Goal: Task Accomplishment & Management: Use online tool/utility

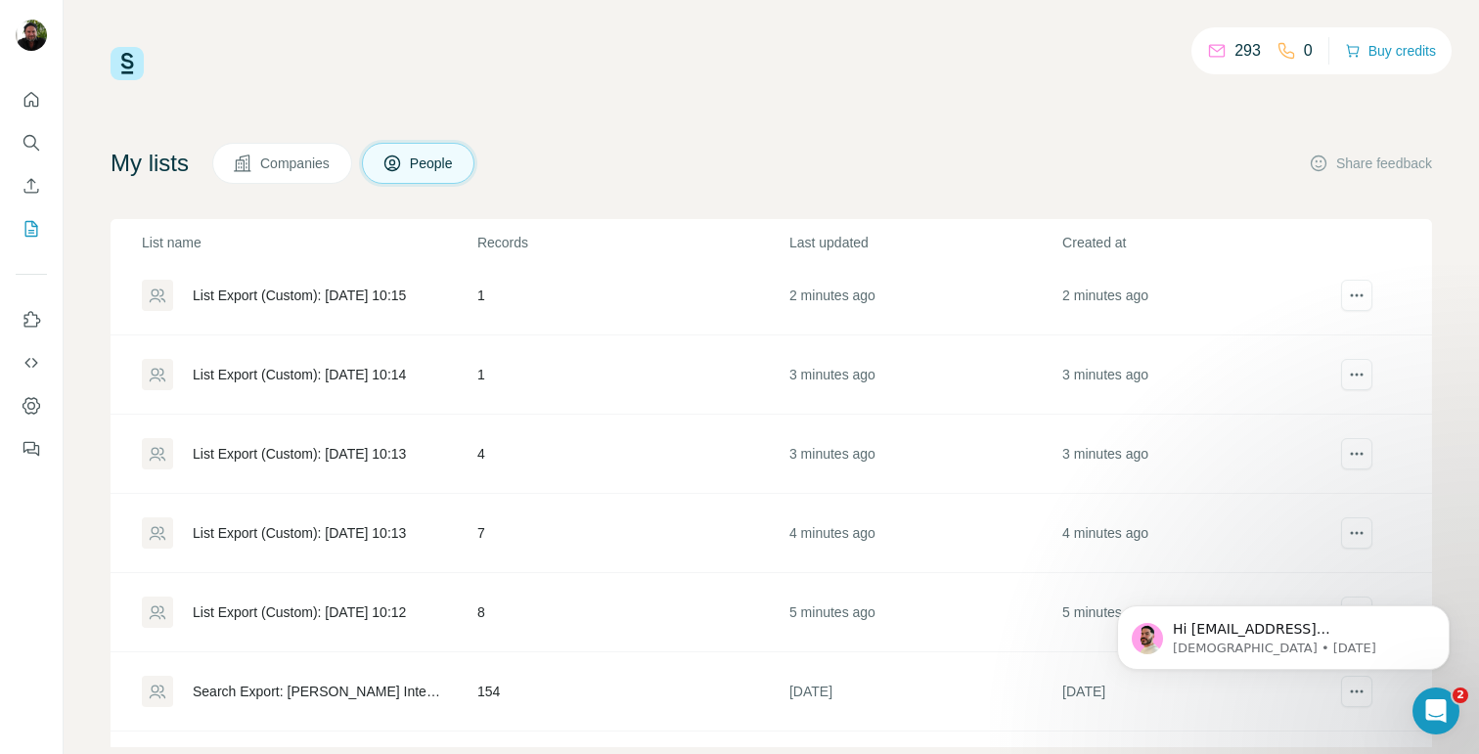
click at [1273, 270] on td "2 minutes ago" at bounding box center [1197, 295] width 273 height 79
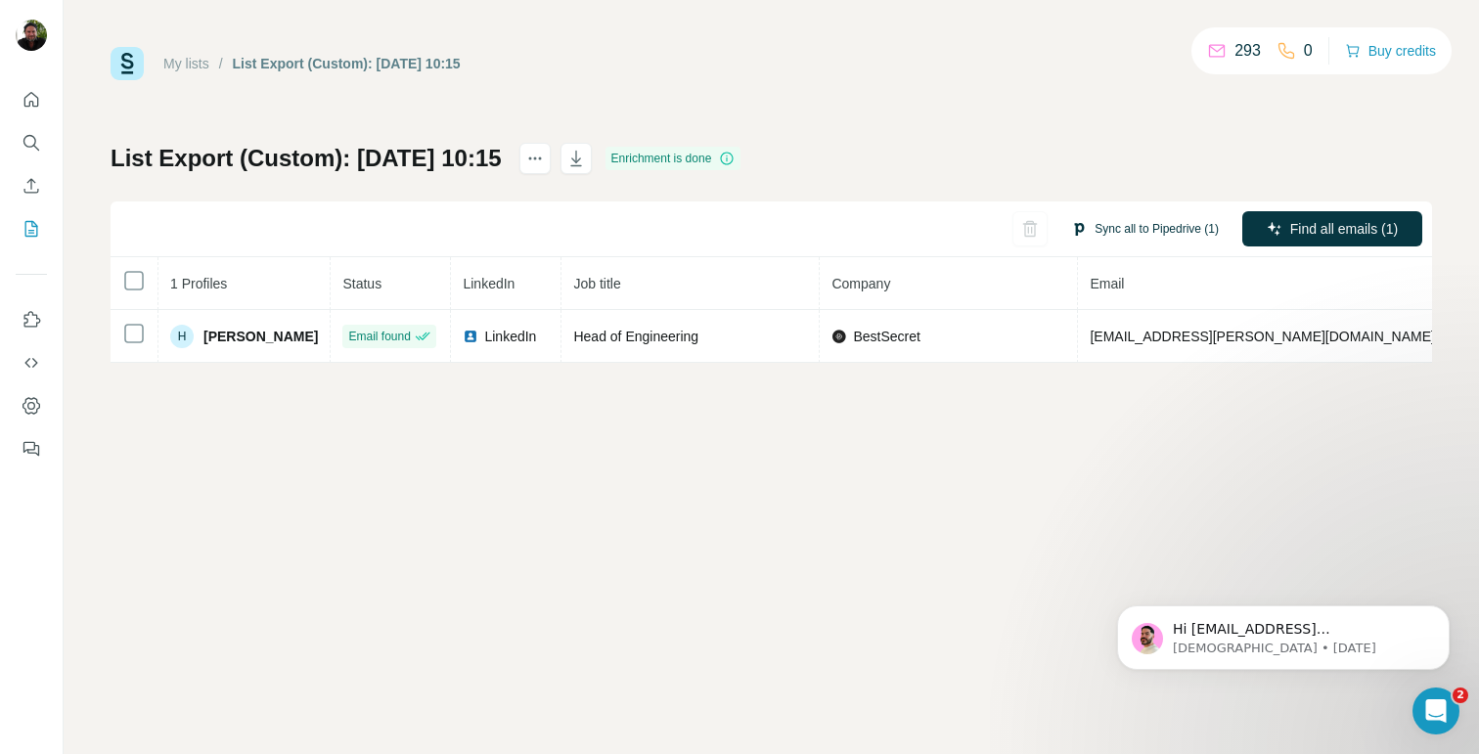
click at [1147, 230] on button "Sync all to Pipedrive (1)" at bounding box center [1144, 228] width 175 height 29
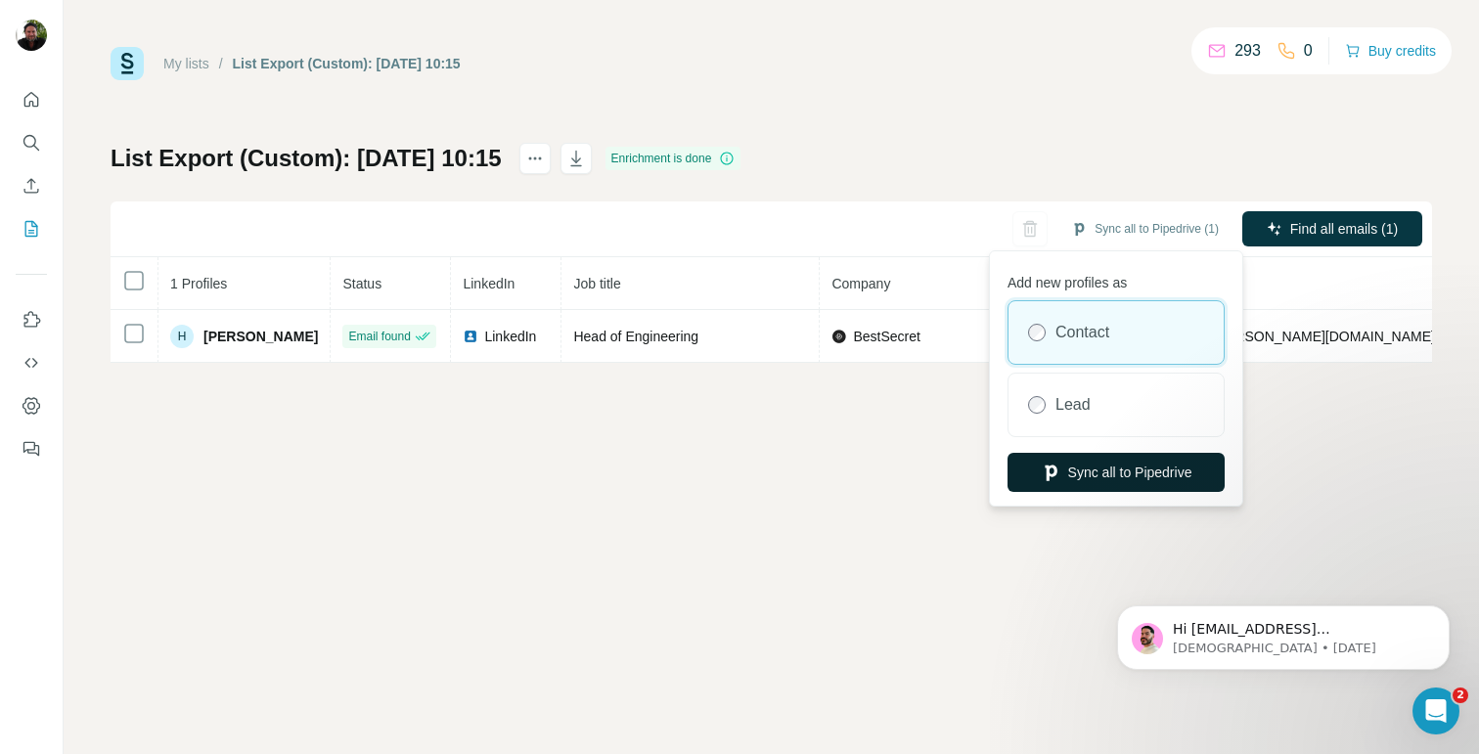
click at [1090, 464] on button "Sync all to Pipedrive" at bounding box center [1115, 472] width 217 height 39
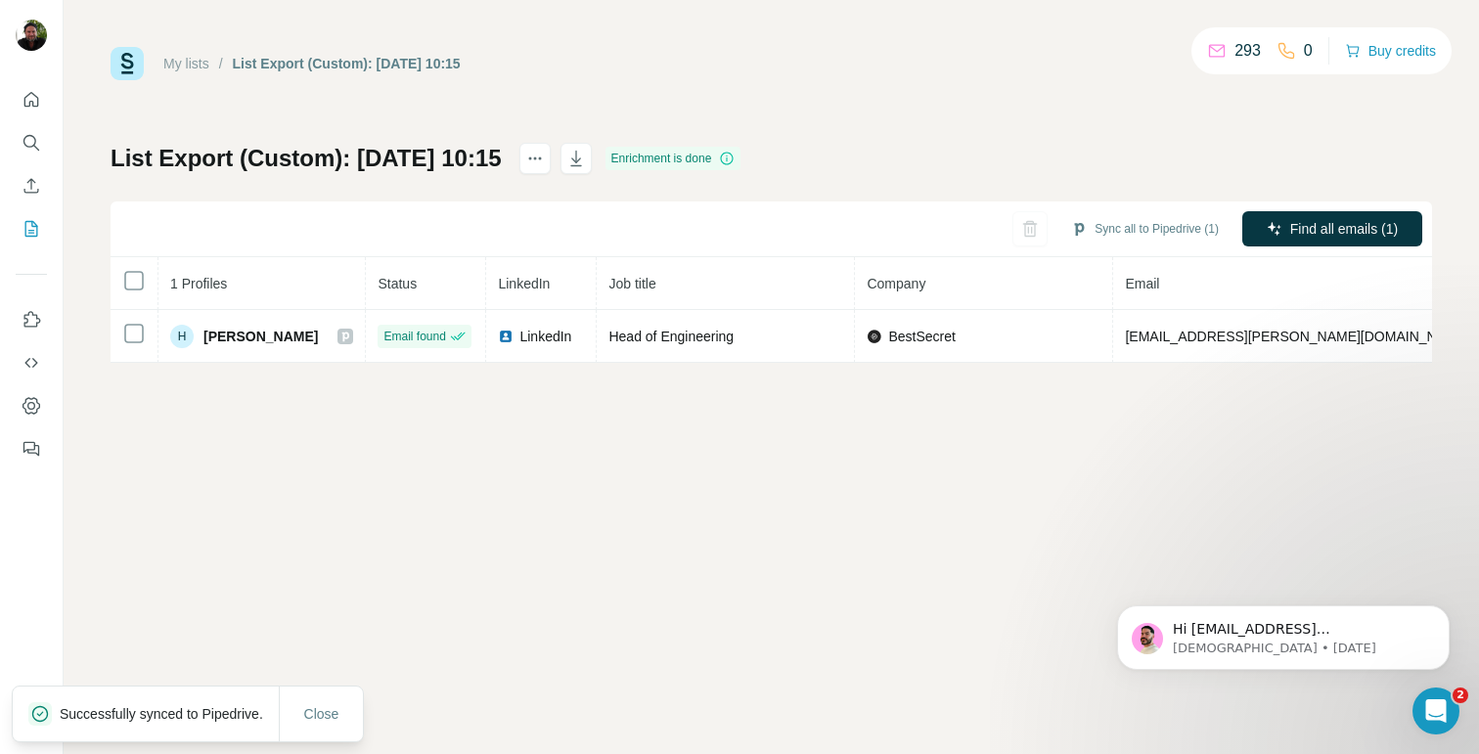
click at [189, 68] on link "My lists" at bounding box center [186, 64] width 46 height 16
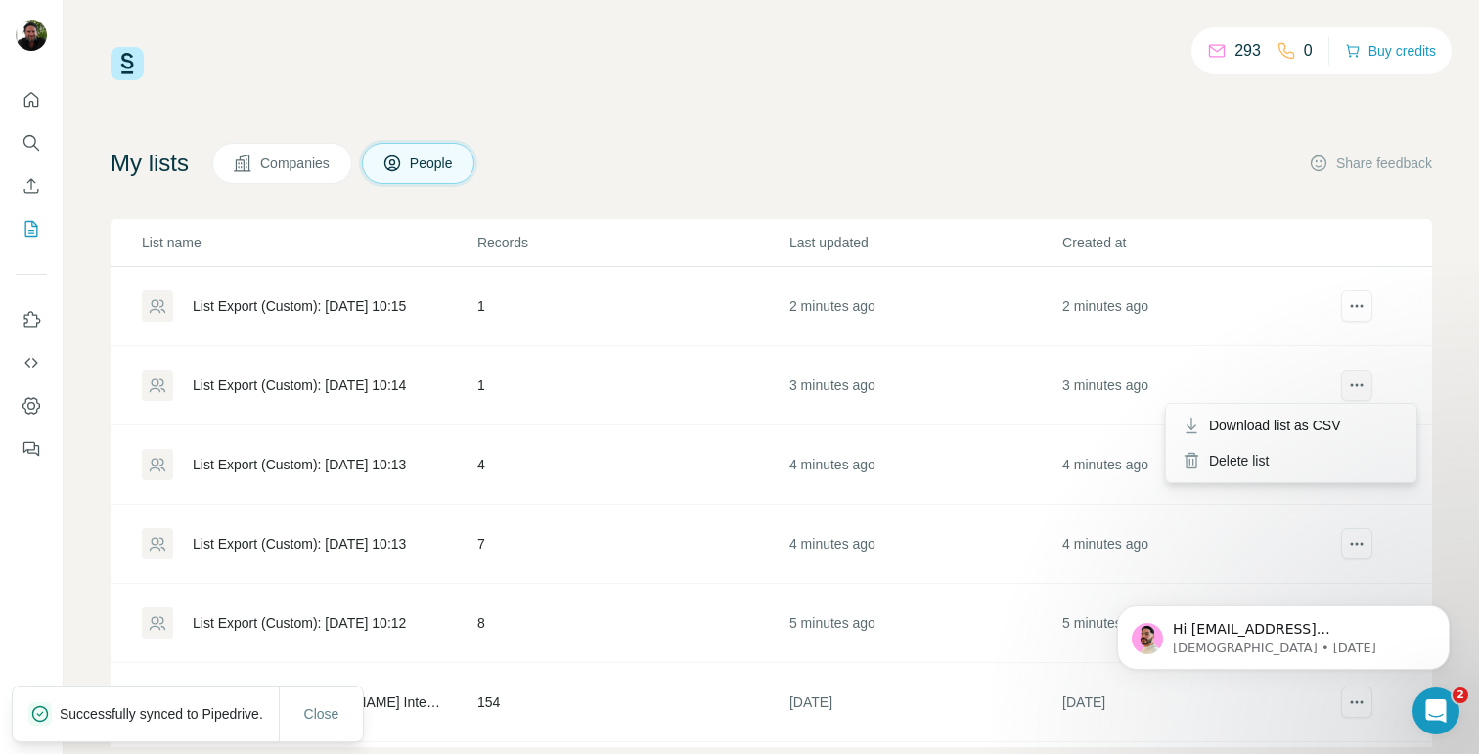
click at [1368, 387] on button "actions" at bounding box center [1356, 385] width 31 height 31
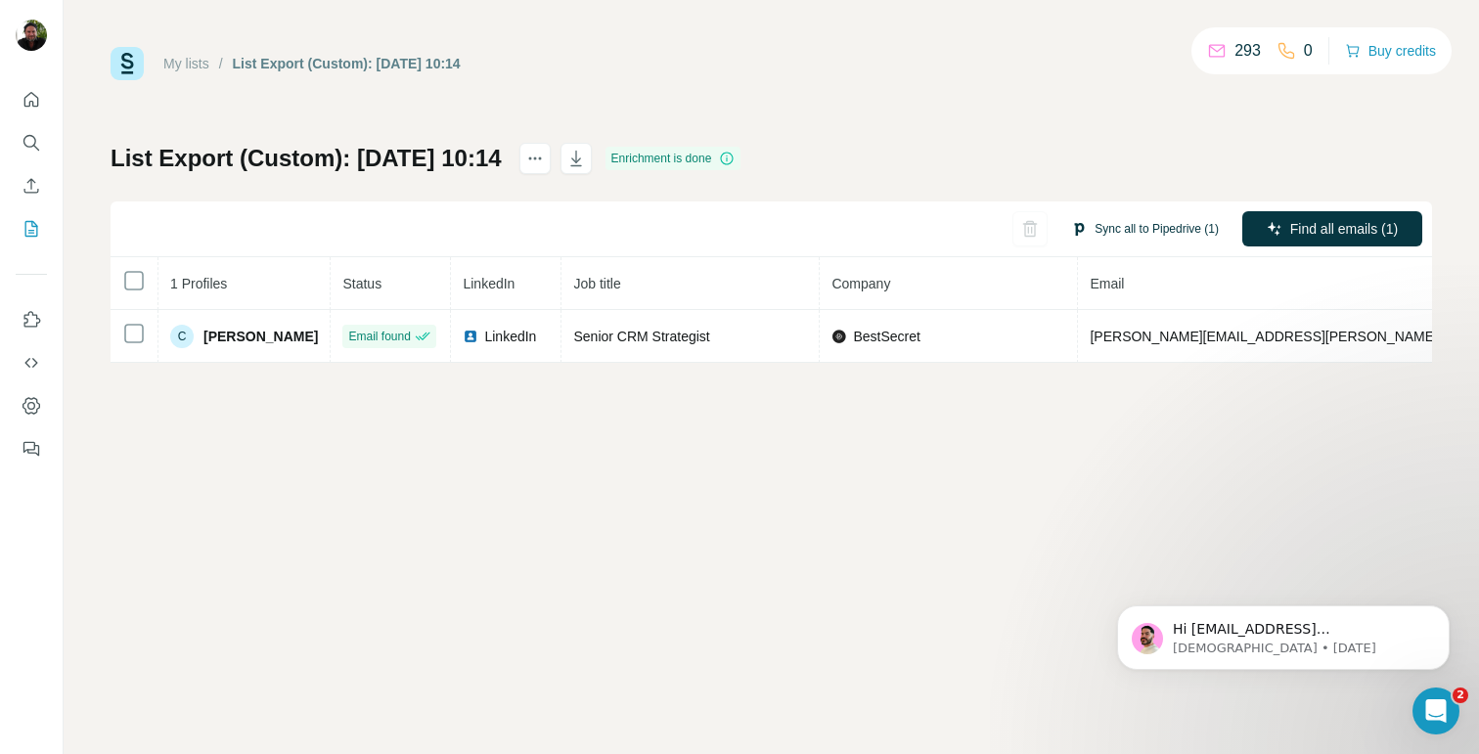
click at [1103, 220] on button "Sync all to Pipedrive (1)" at bounding box center [1144, 228] width 175 height 29
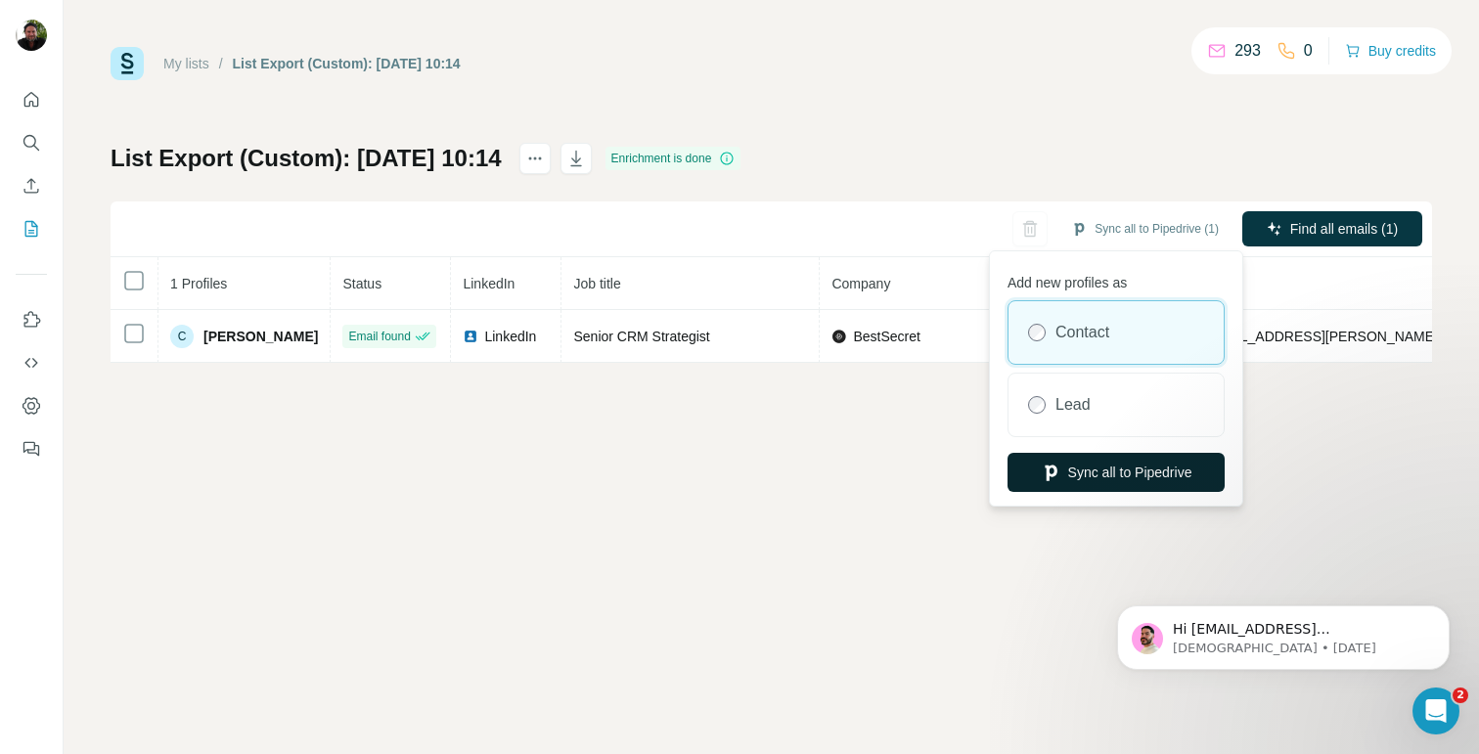
click at [1095, 462] on button "Sync all to Pipedrive" at bounding box center [1115, 472] width 217 height 39
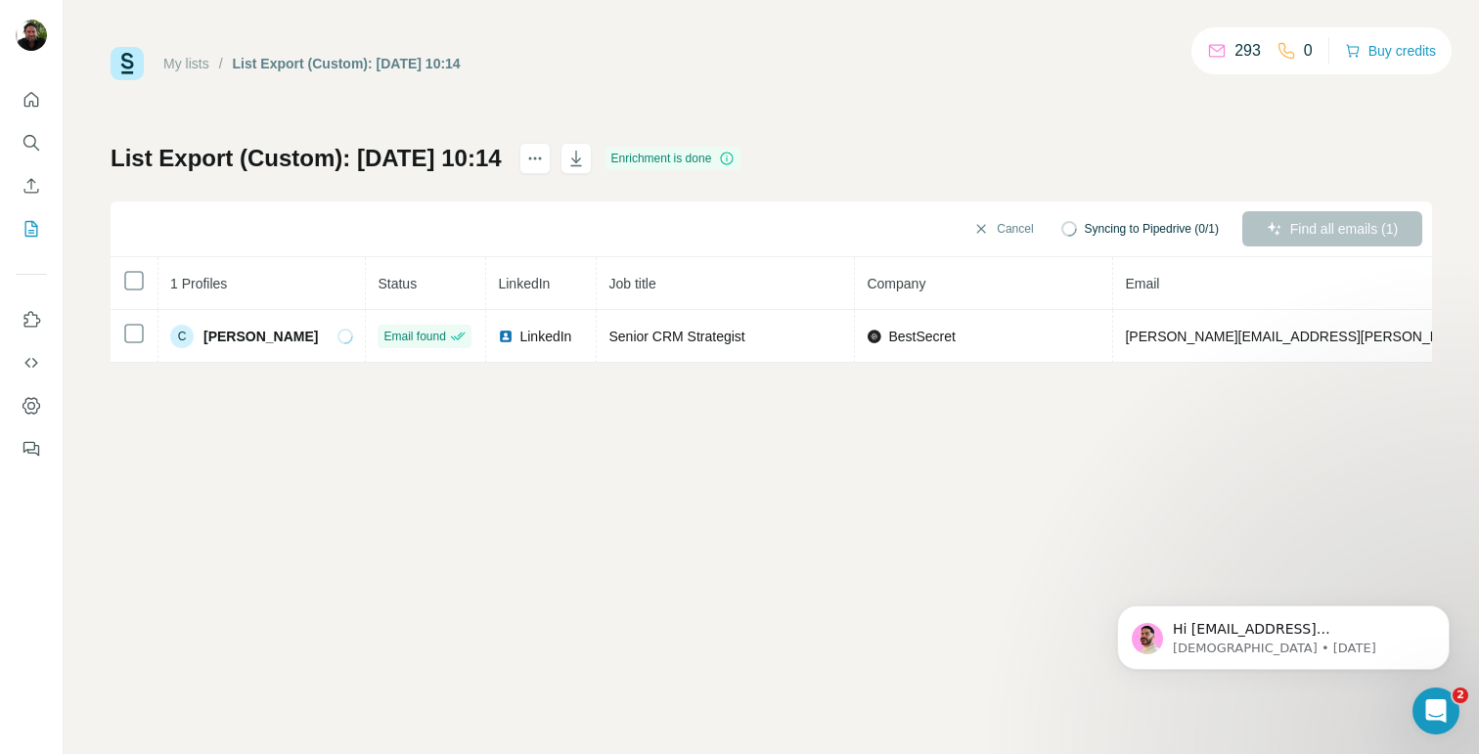
click at [194, 65] on link "My lists" at bounding box center [186, 64] width 46 height 16
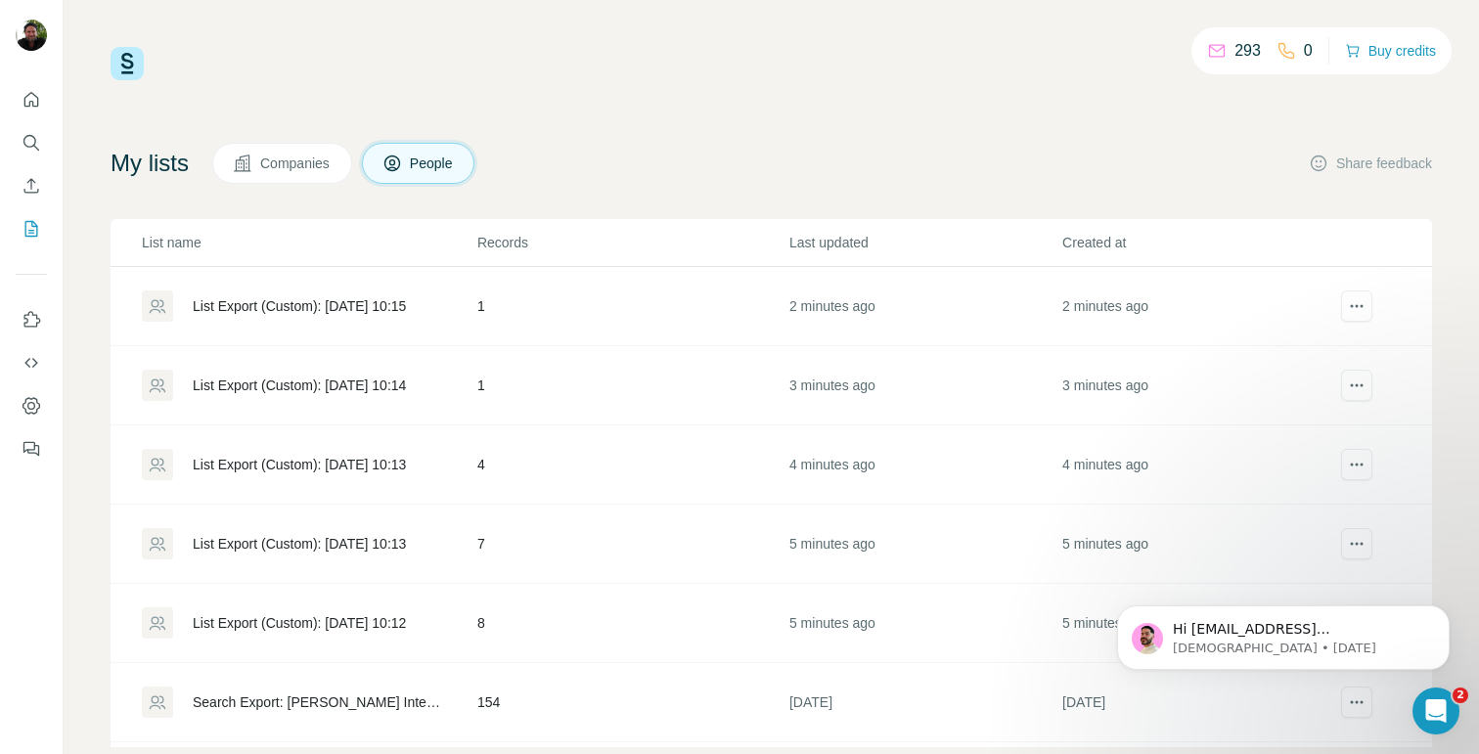
click at [380, 463] on div "List Export (Custom): [DATE] 10:13" at bounding box center [299, 465] width 213 height 20
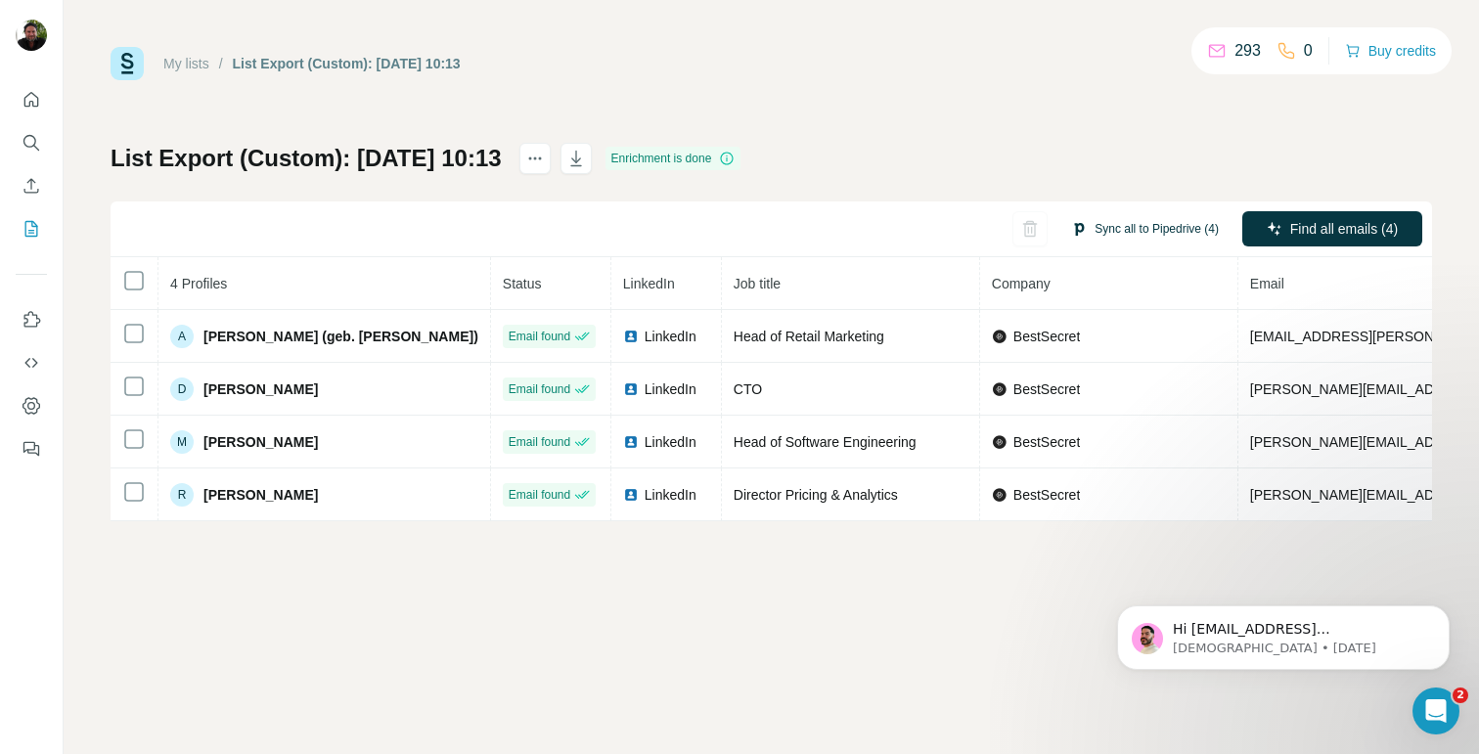
click at [1127, 222] on button "Sync all to Pipedrive (4)" at bounding box center [1144, 228] width 175 height 29
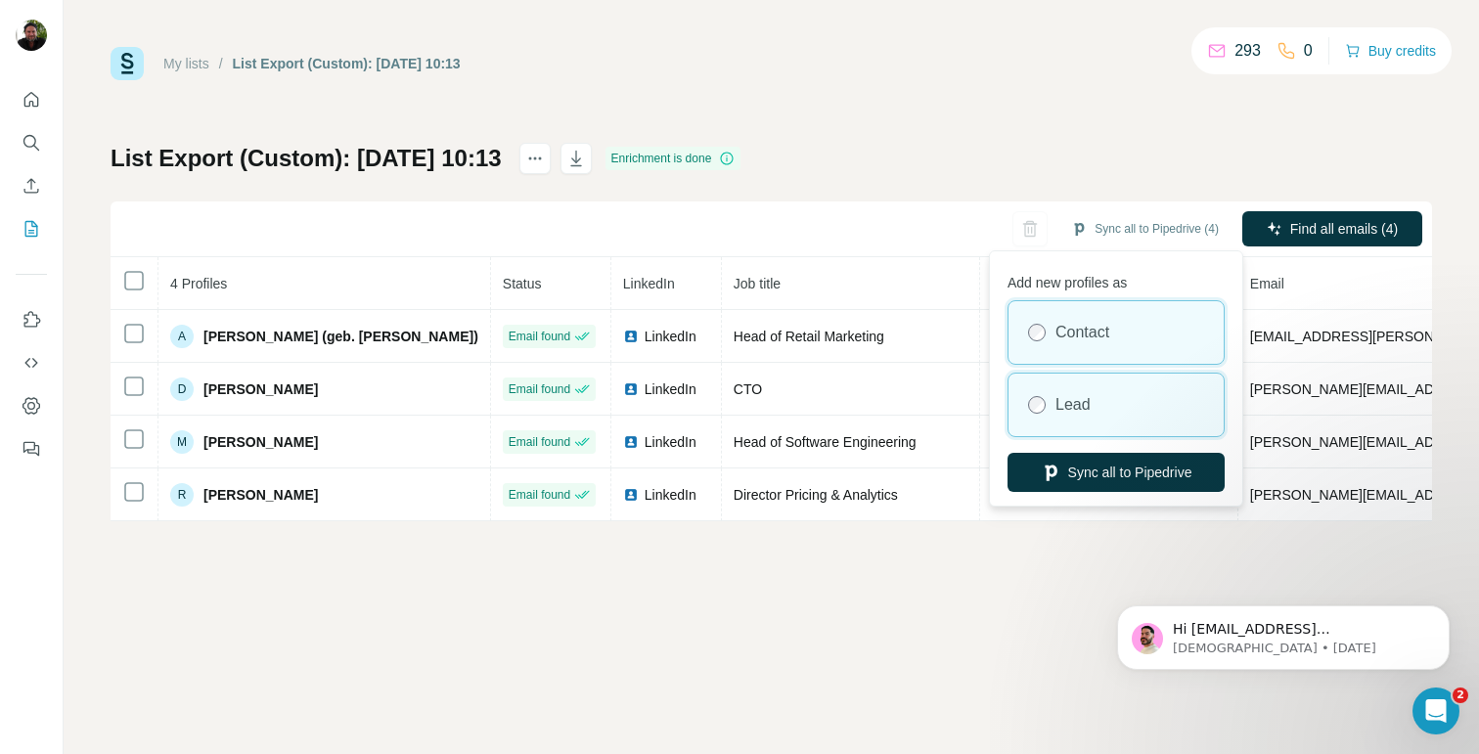
click at [1057, 416] on label "Lead" at bounding box center [1072, 404] width 35 height 23
click at [1062, 339] on label "Contact" at bounding box center [1082, 332] width 54 height 23
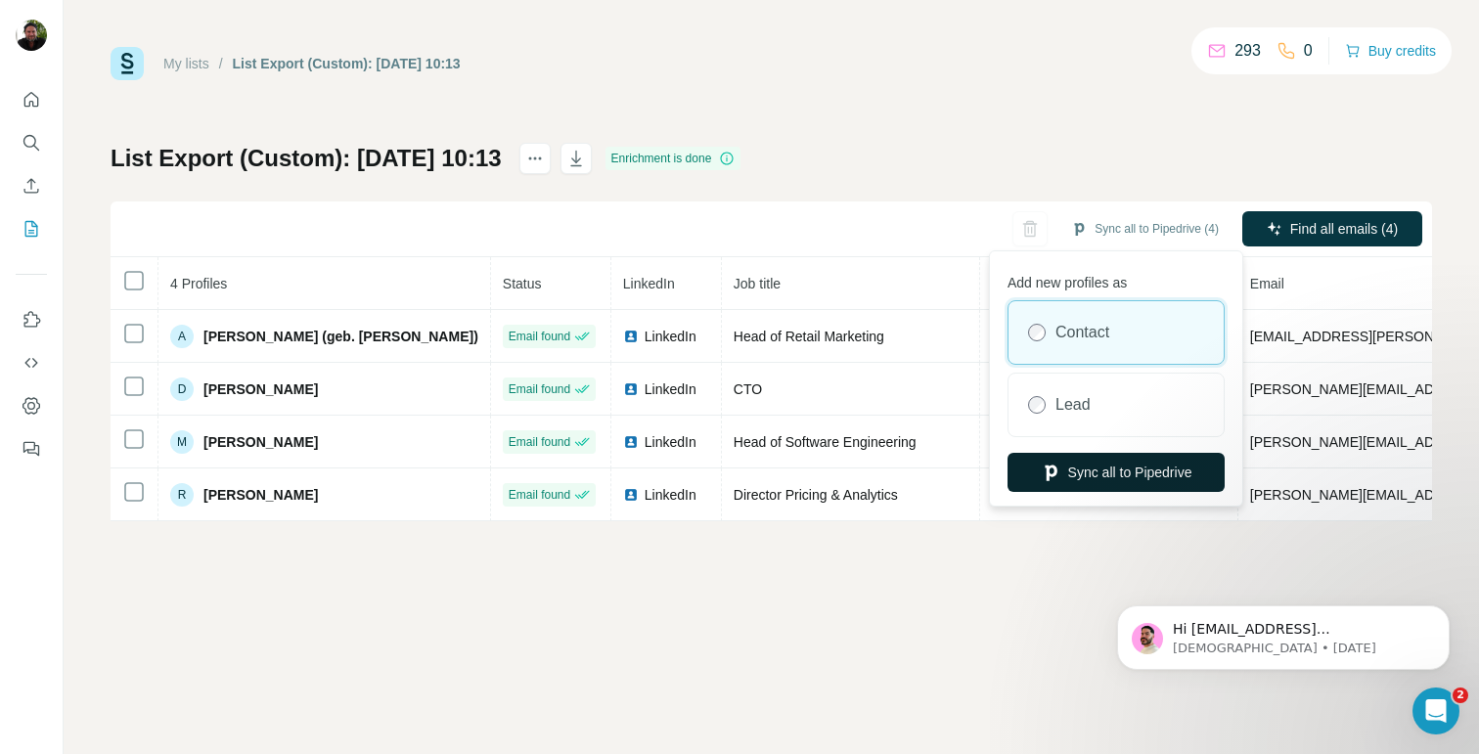
click at [1085, 471] on button "Sync all to Pipedrive" at bounding box center [1115, 472] width 217 height 39
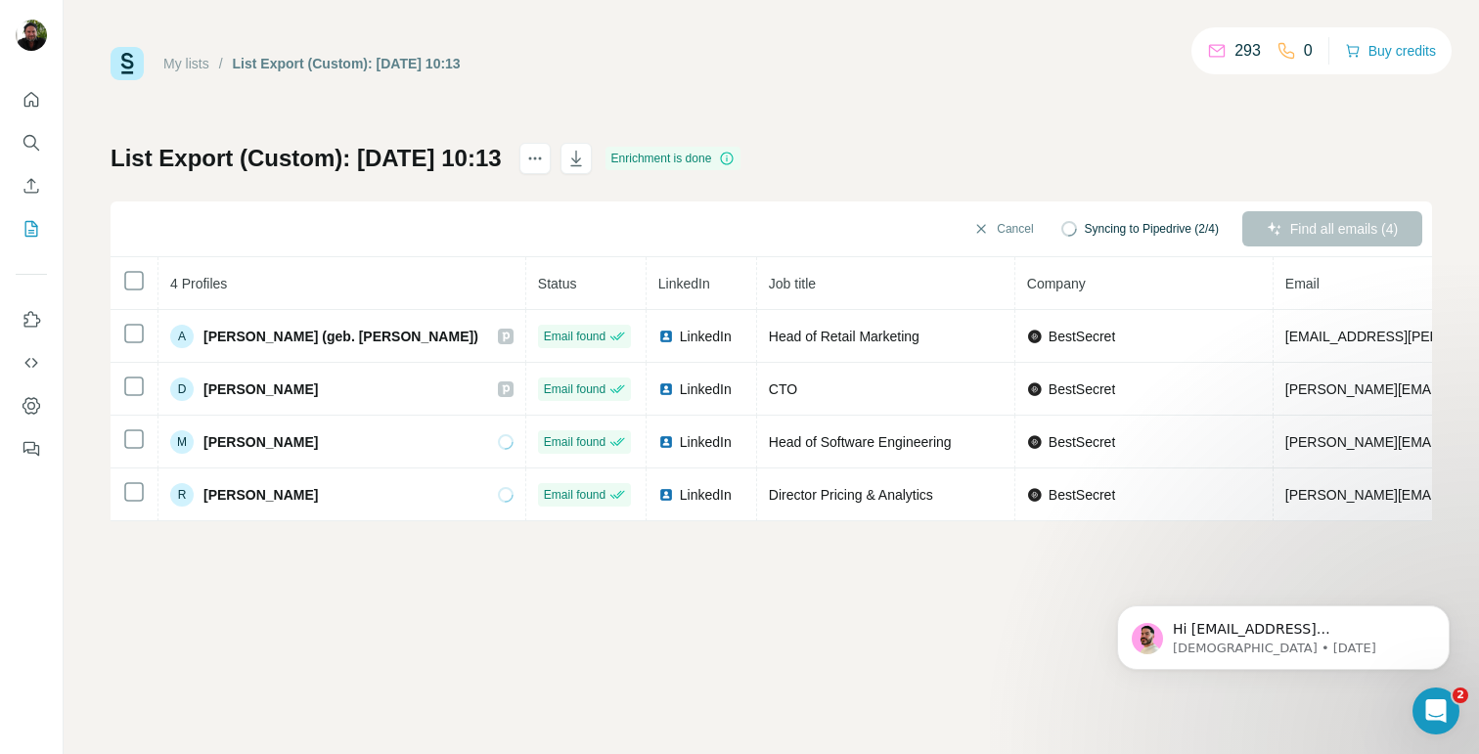
click at [194, 66] on link "My lists" at bounding box center [186, 64] width 46 height 16
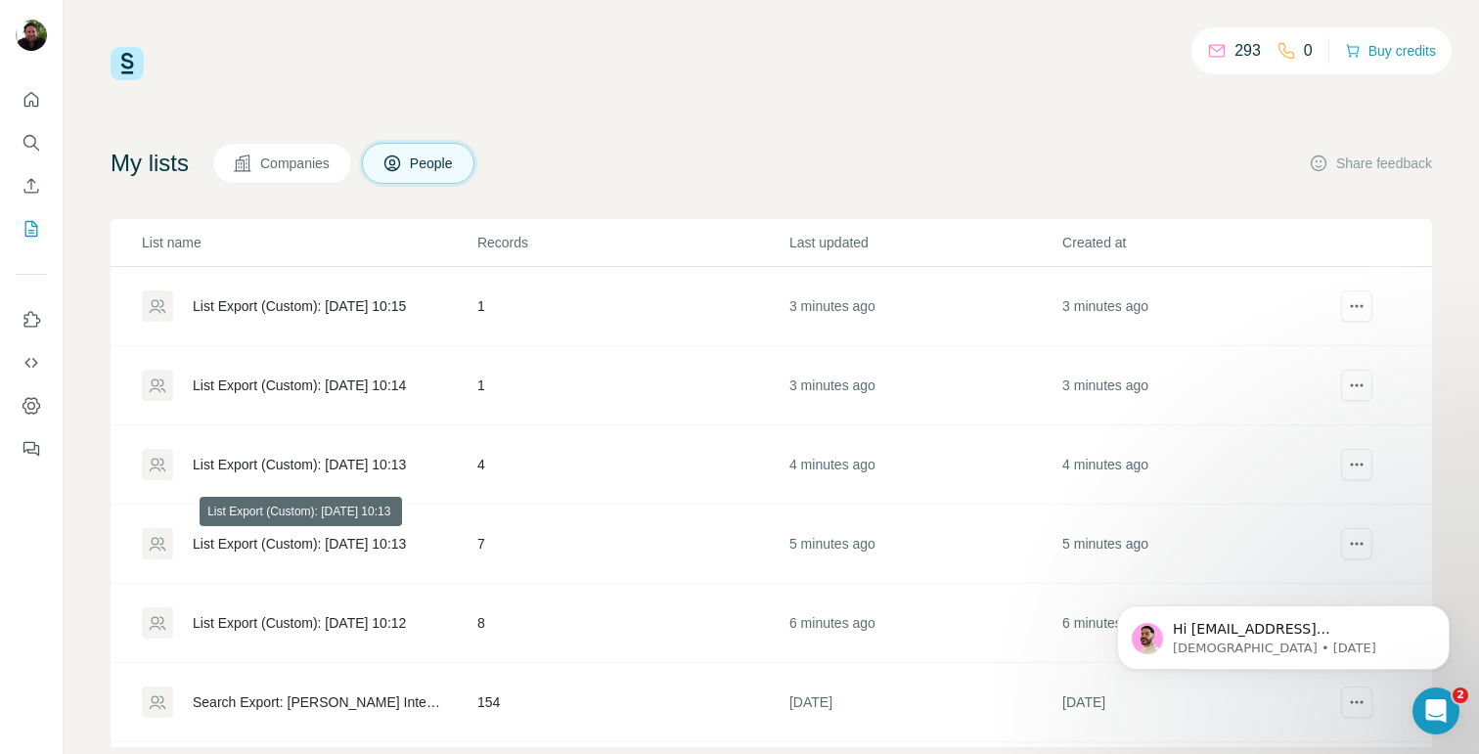
click at [325, 544] on div "List Export (Custom): [DATE] 10:13" at bounding box center [299, 544] width 213 height 20
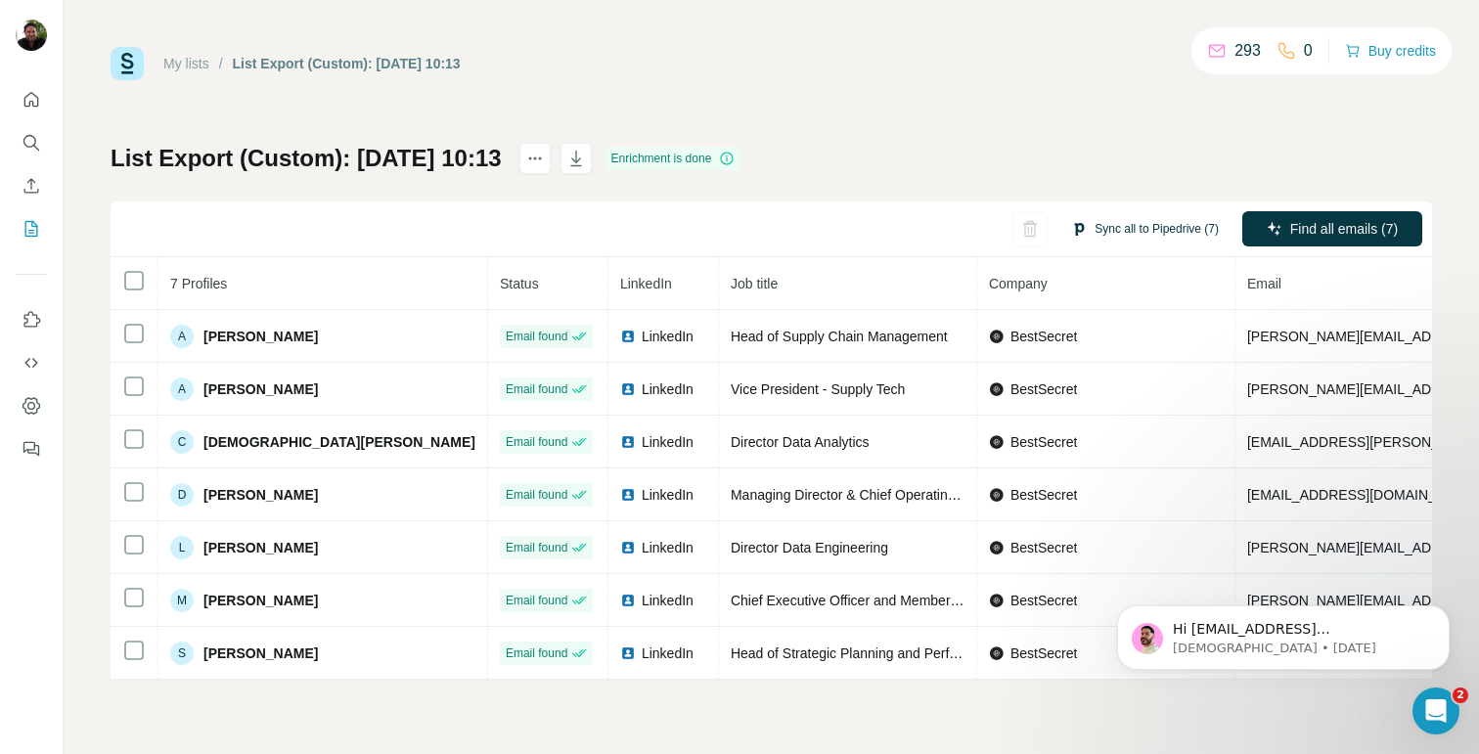
click at [1116, 234] on button "Sync all to Pipedrive (7)" at bounding box center [1144, 228] width 175 height 29
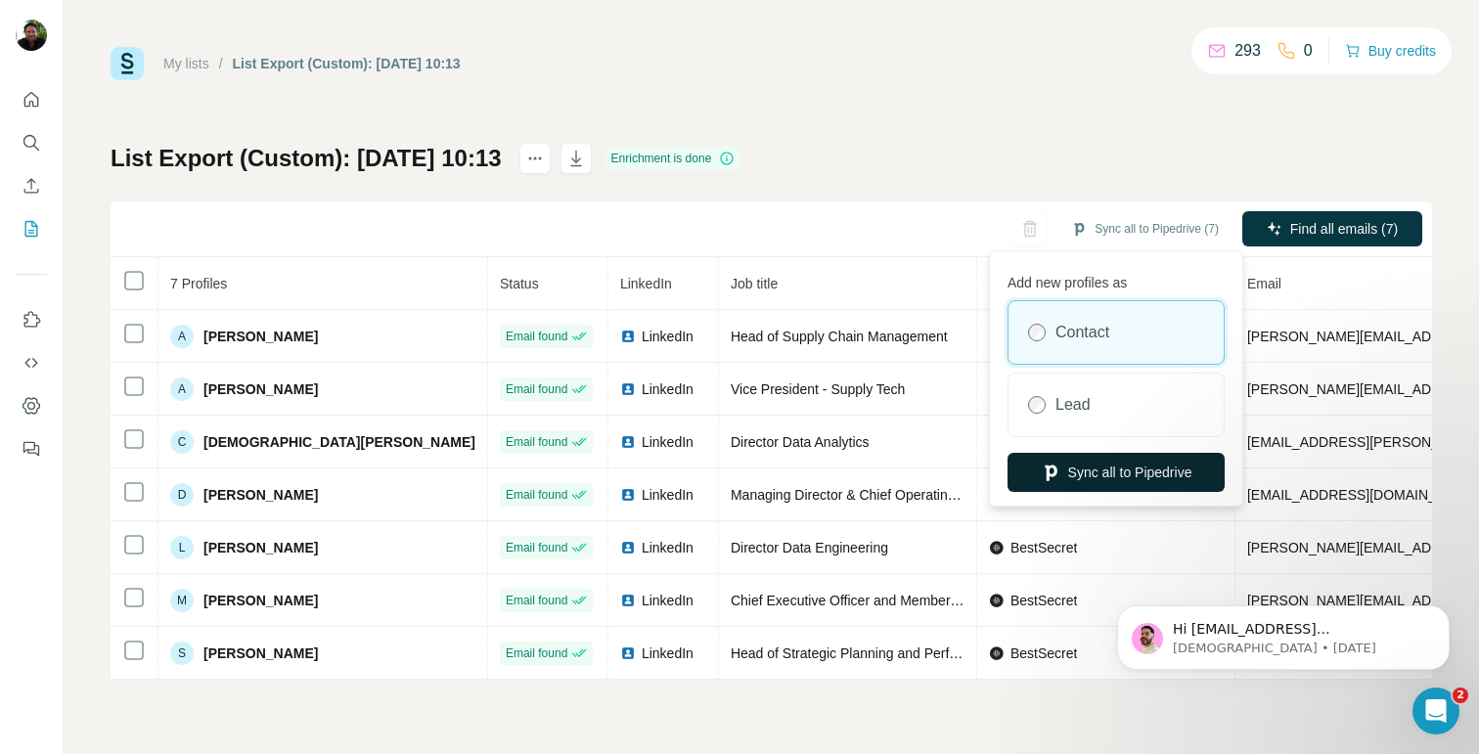
click at [1086, 457] on button "Sync all to Pipedrive" at bounding box center [1115, 472] width 217 height 39
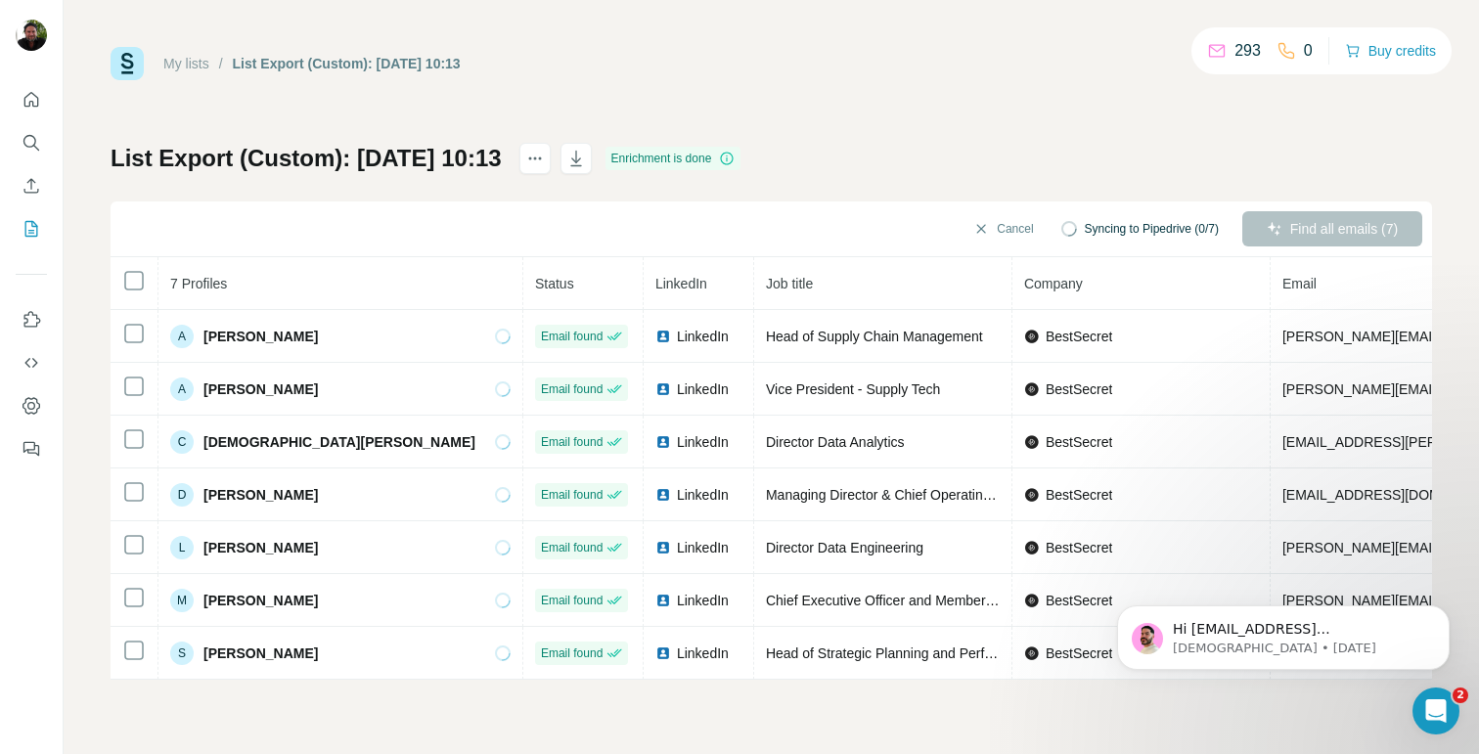
click at [200, 62] on link "My lists" at bounding box center [186, 64] width 46 height 16
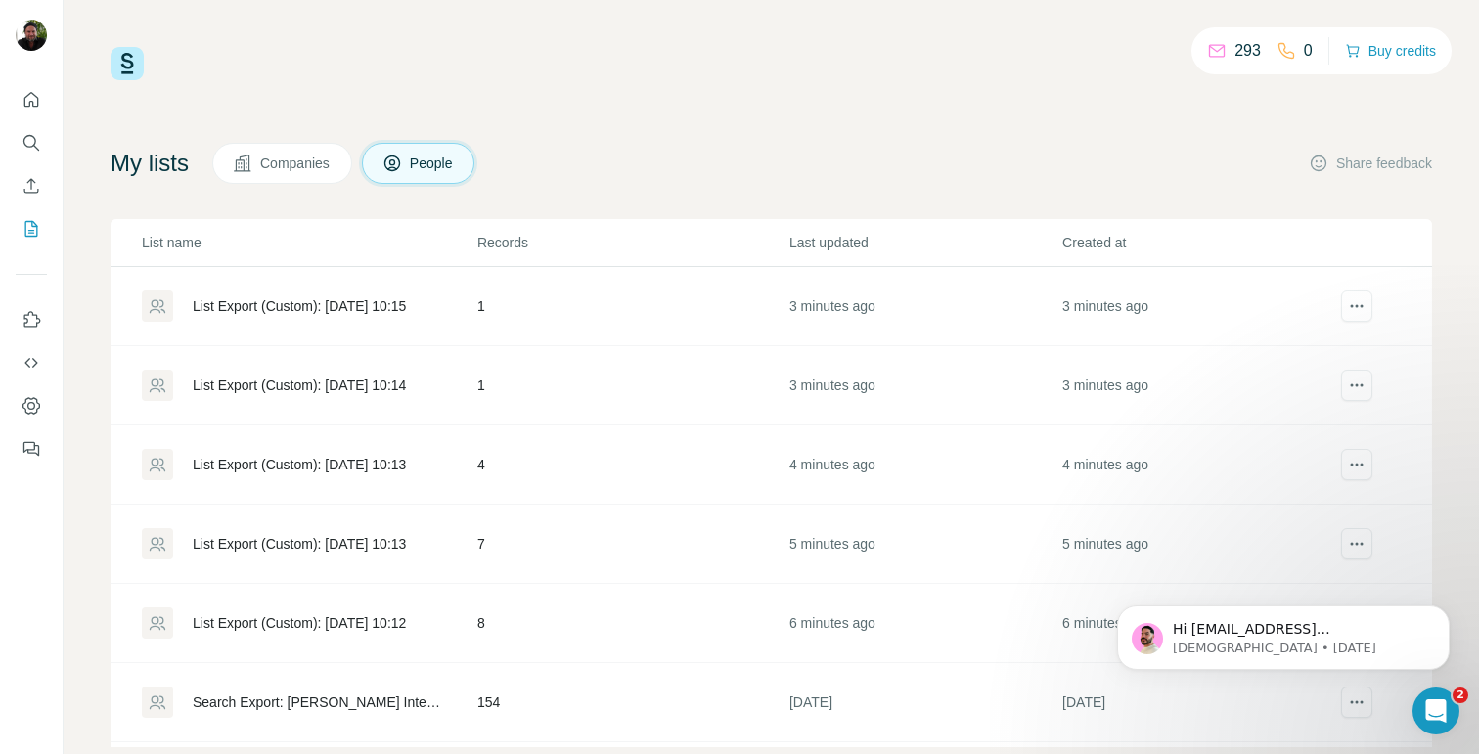
click at [369, 620] on div "List Export (Custom): [DATE] 10:12" at bounding box center [299, 623] width 213 height 20
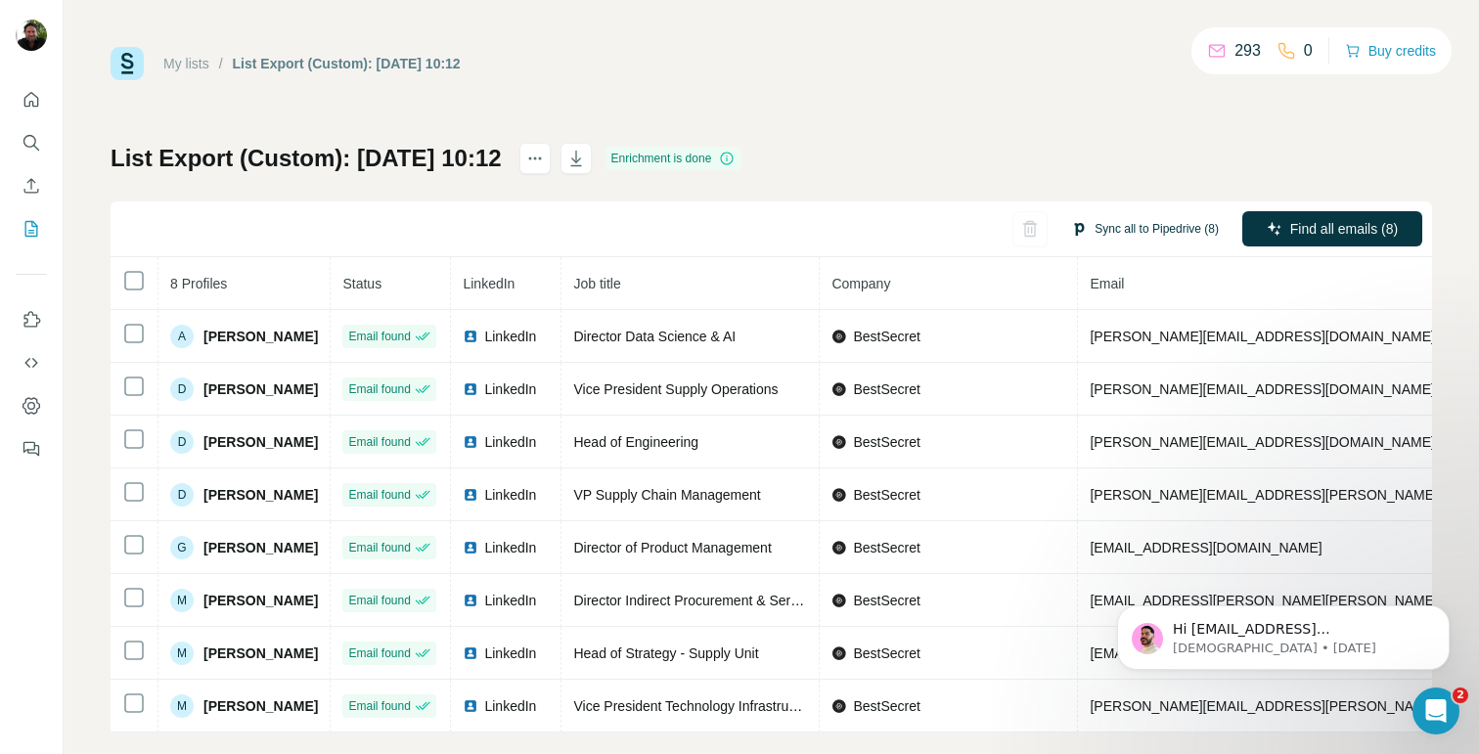
click at [1130, 224] on button "Sync all to Pipedrive (8)" at bounding box center [1144, 228] width 175 height 29
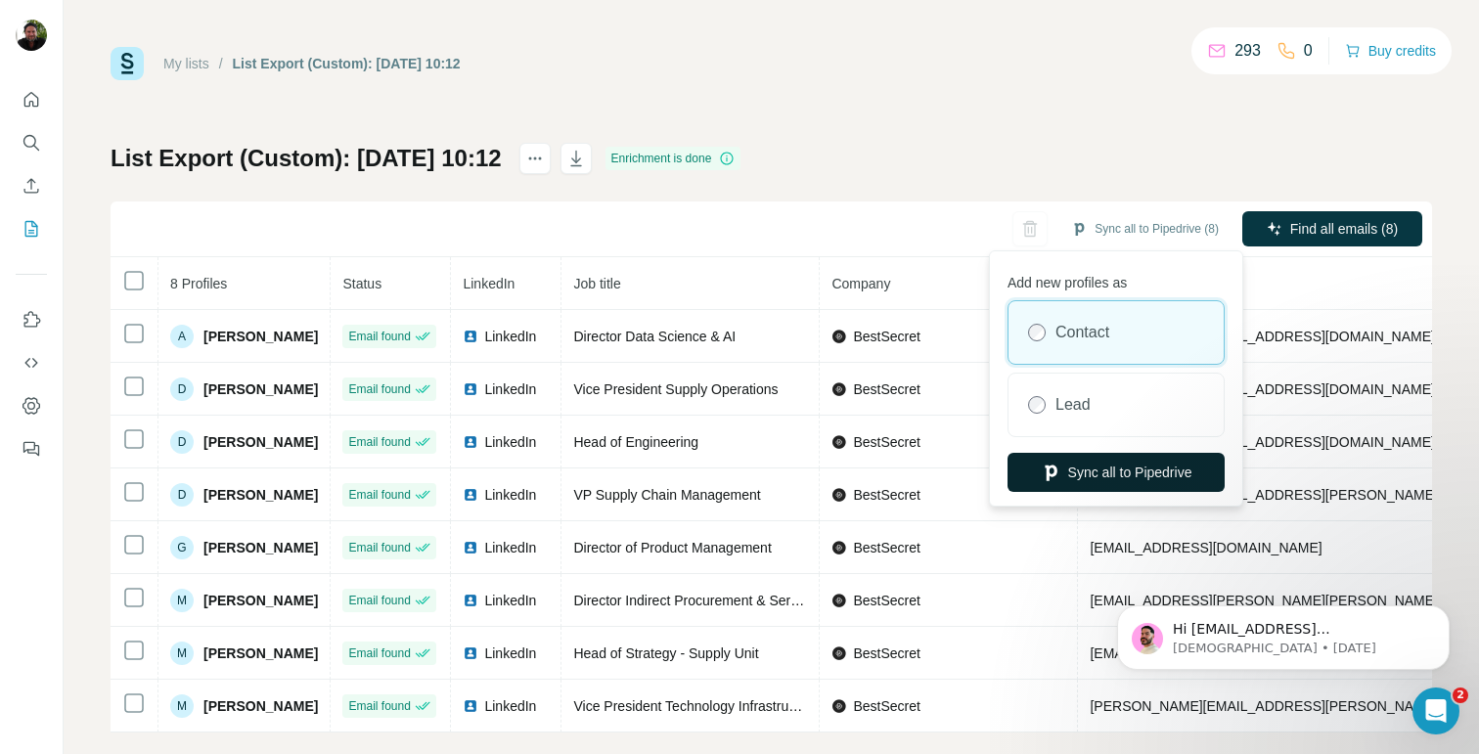
click at [1092, 469] on button "Sync all to Pipedrive" at bounding box center [1115, 472] width 217 height 39
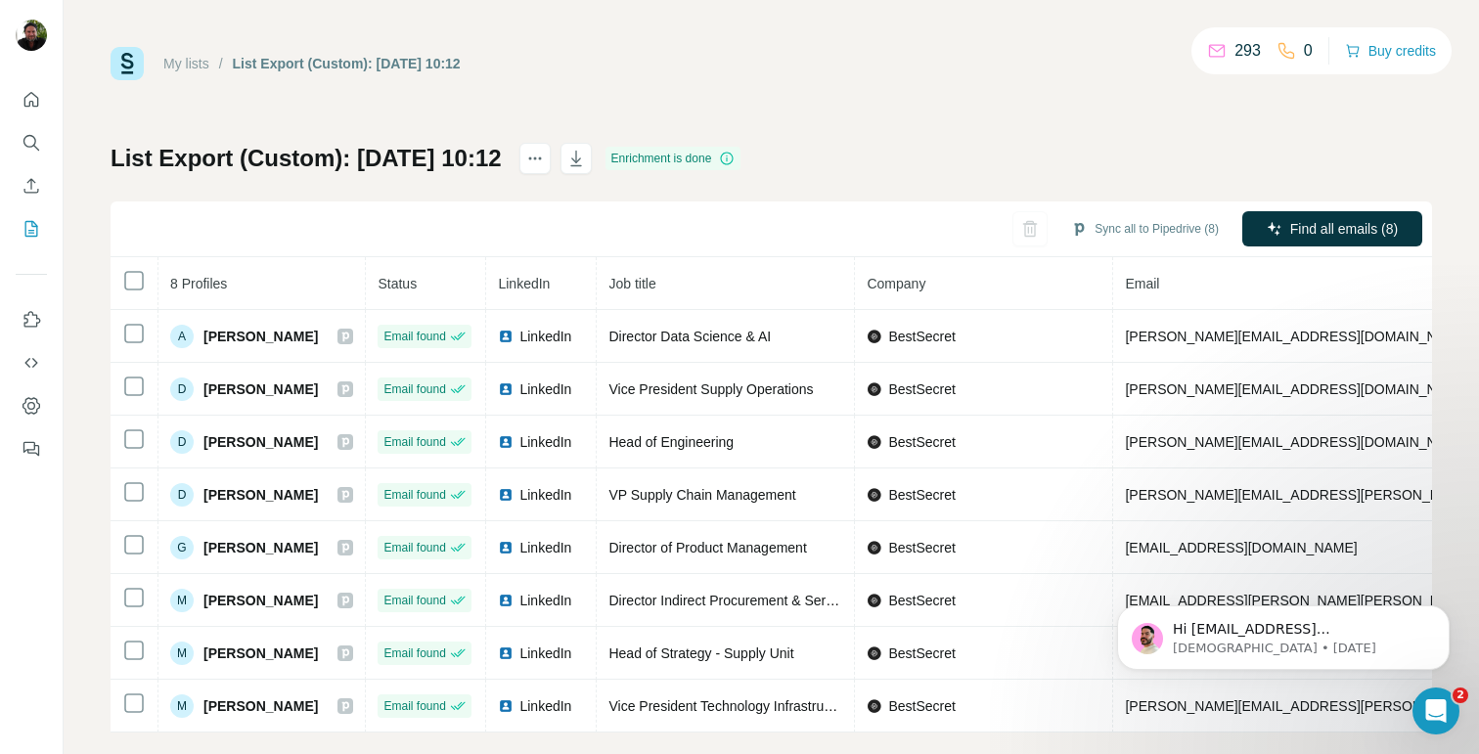
click at [203, 64] on link "My lists" at bounding box center [186, 64] width 46 height 16
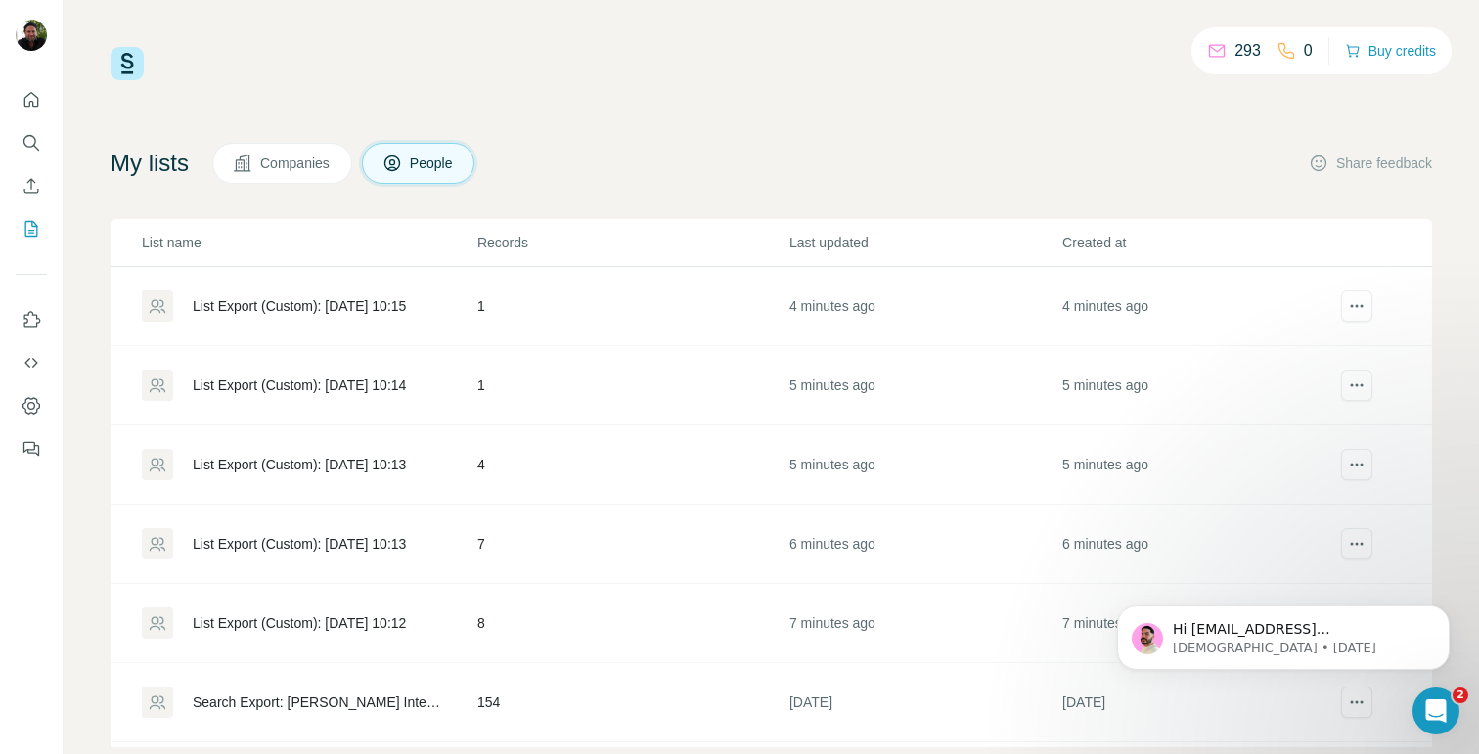
click at [330, 441] on td "List Export (Custom): [DATE] 10:13" at bounding box center [294, 464] width 366 height 79
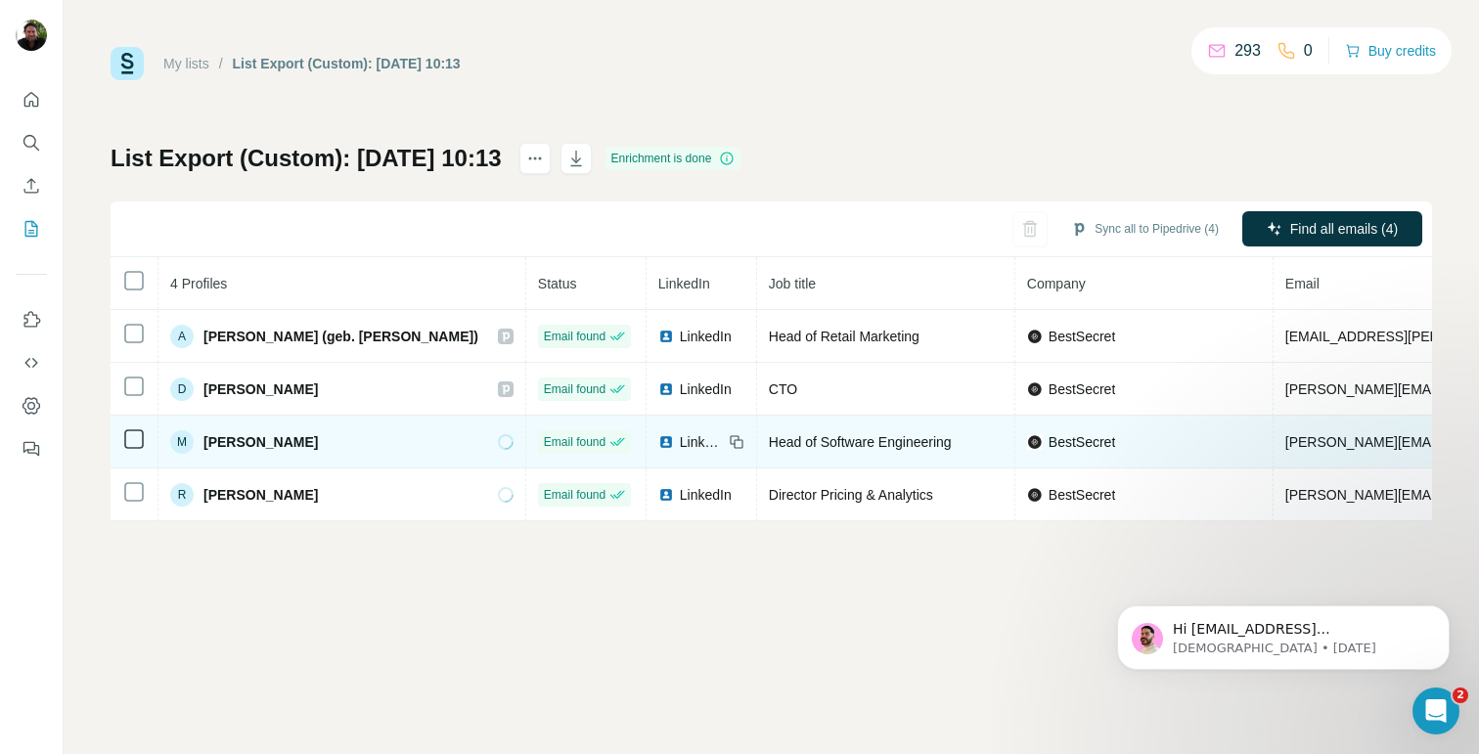
click at [331, 465] on td "M [PERSON_NAME]" at bounding box center [342, 442] width 368 height 53
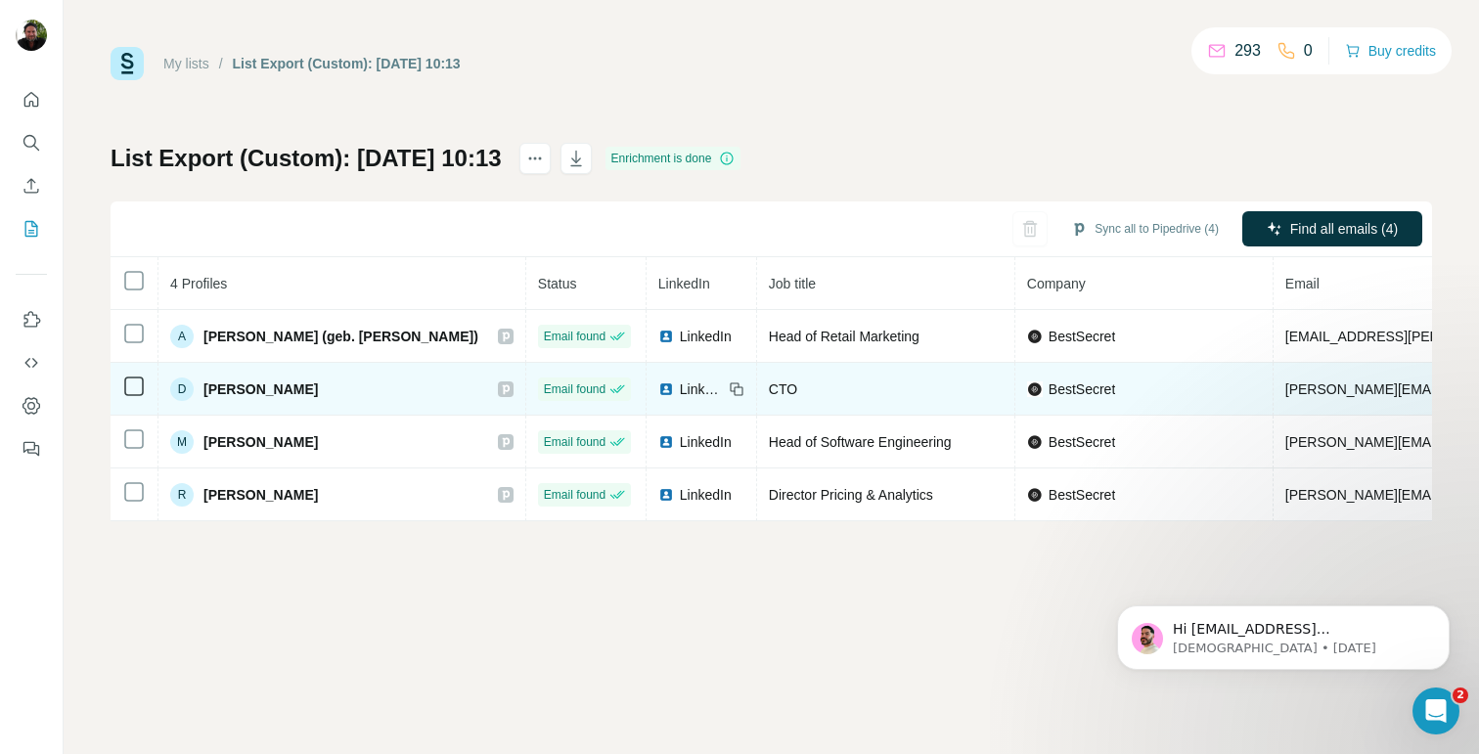
click at [680, 386] on span "LinkedIn" at bounding box center [701, 389] width 43 height 20
